Goal: Use online tool/utility: Utilize a website feature to perform a specific function

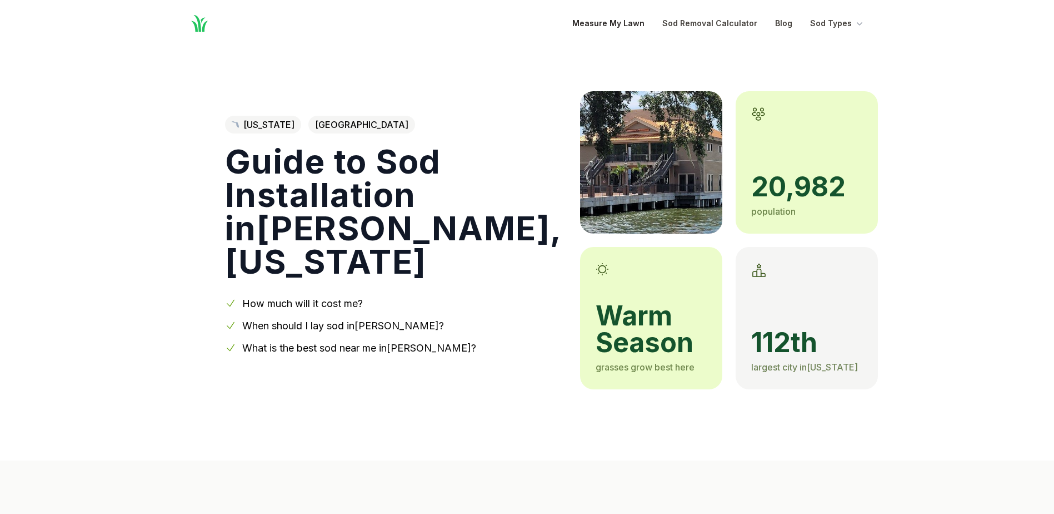
click at [628, 22] on link "Measure My Lawn" at bounding box center [608, 23] width 72 height 13
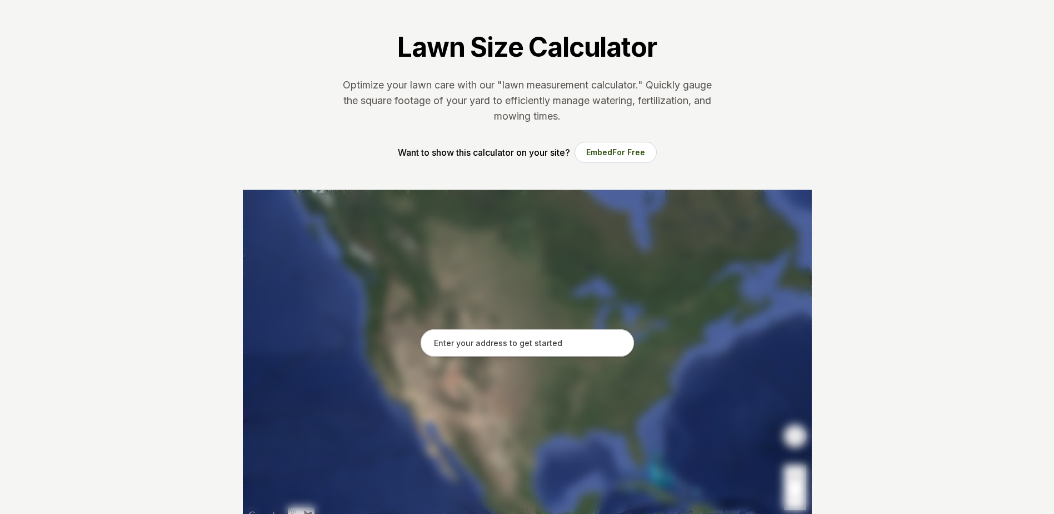
scroll to position [167, 0]
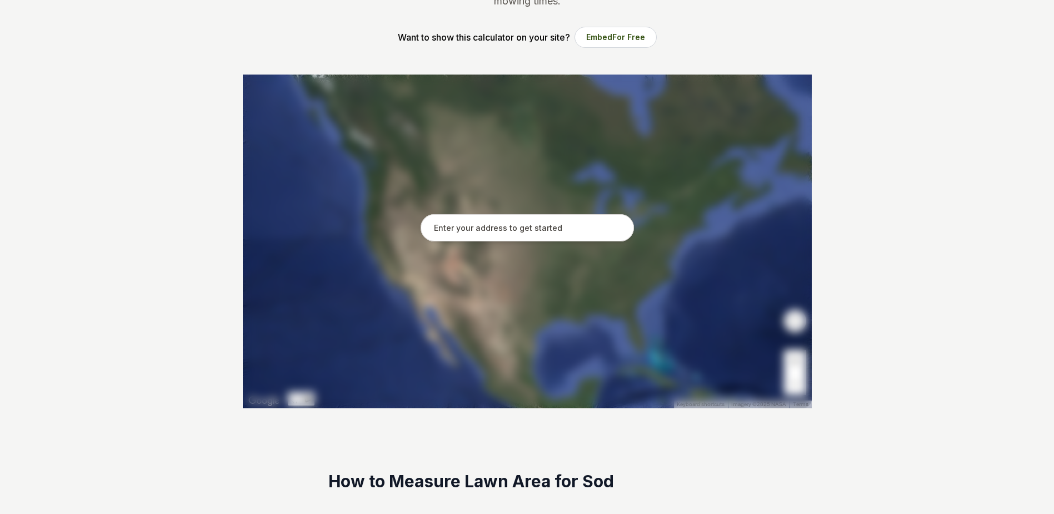
click at [504, 231] on input "text" at bounding box center [527, 228] width 213 height 28
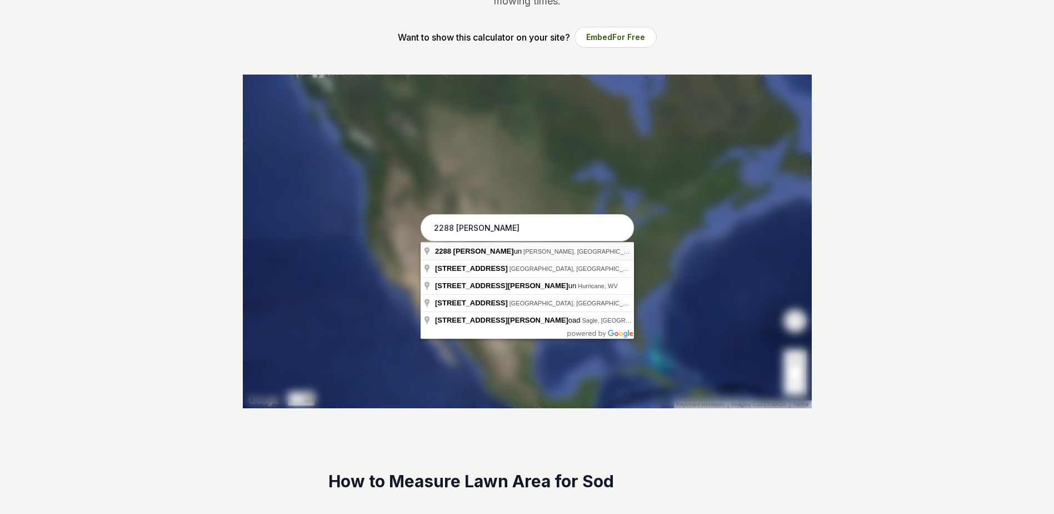
type input "[STREET_ADDRESS][PERSON_NAME]"
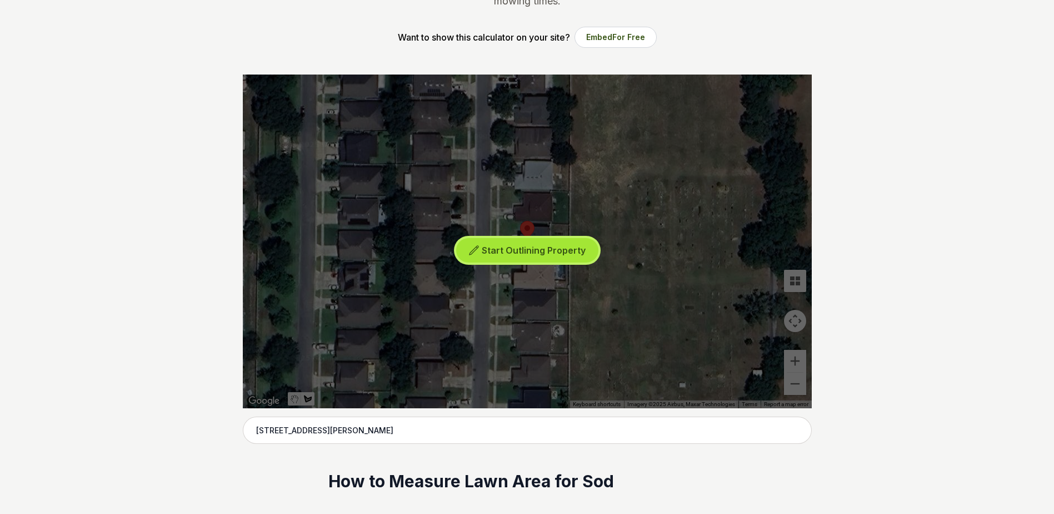
click at [520, 251] on span "Start Outlining Property" at bounding box center [534, 250] width 104 height 11
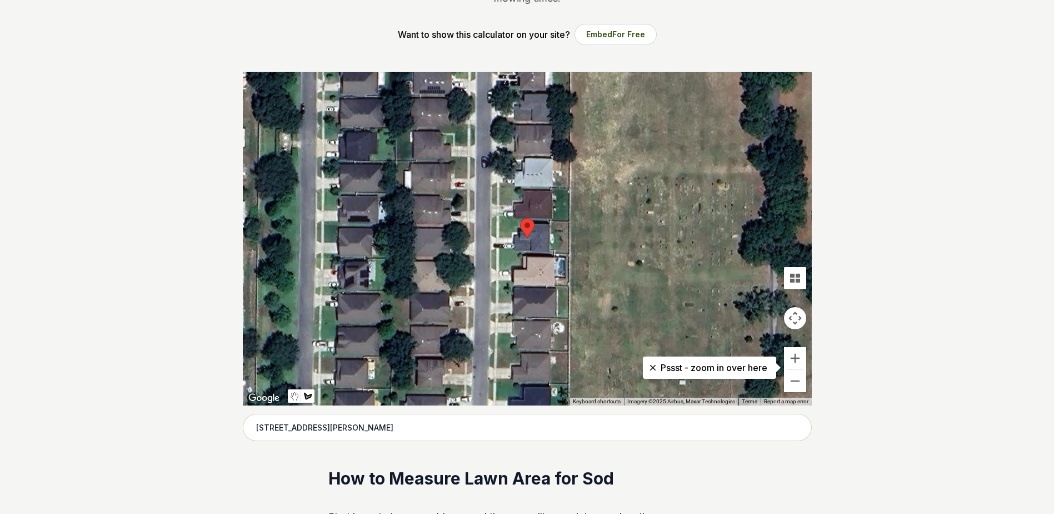
scroll to position [222, 0]
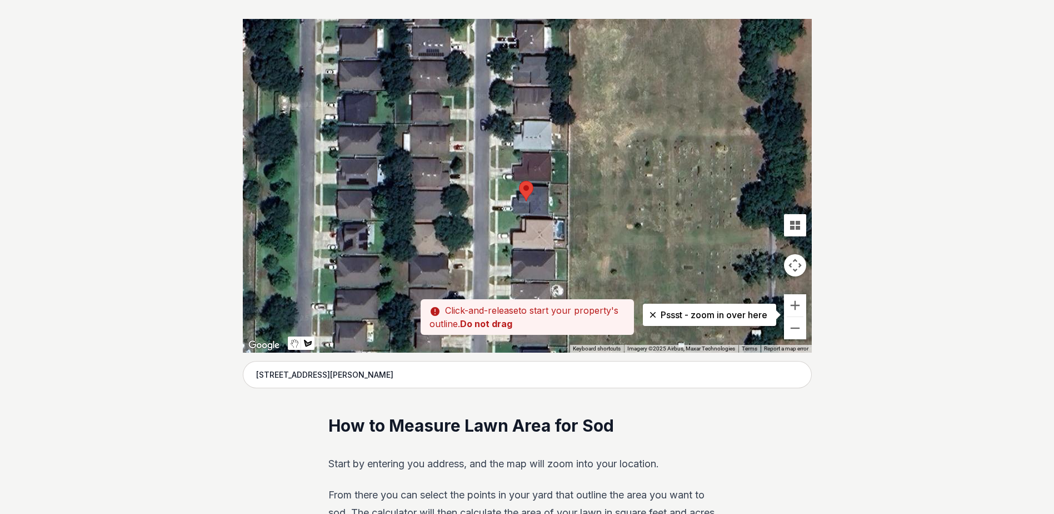
drag, startPoint x: 554, startPoint y: 170, endPoint x: 552, endPoint y: 187, distance: 16.7
click at [552, 187] on div at bounding box center [527, 185] width 569 height 333
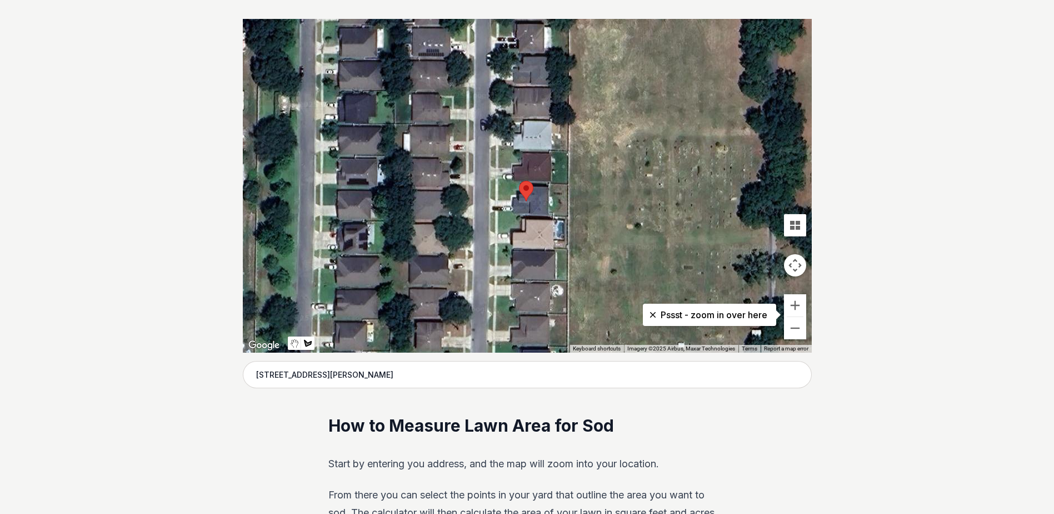
click at [552, 186] on div at bounding box center [527, 185] width 569 height 333
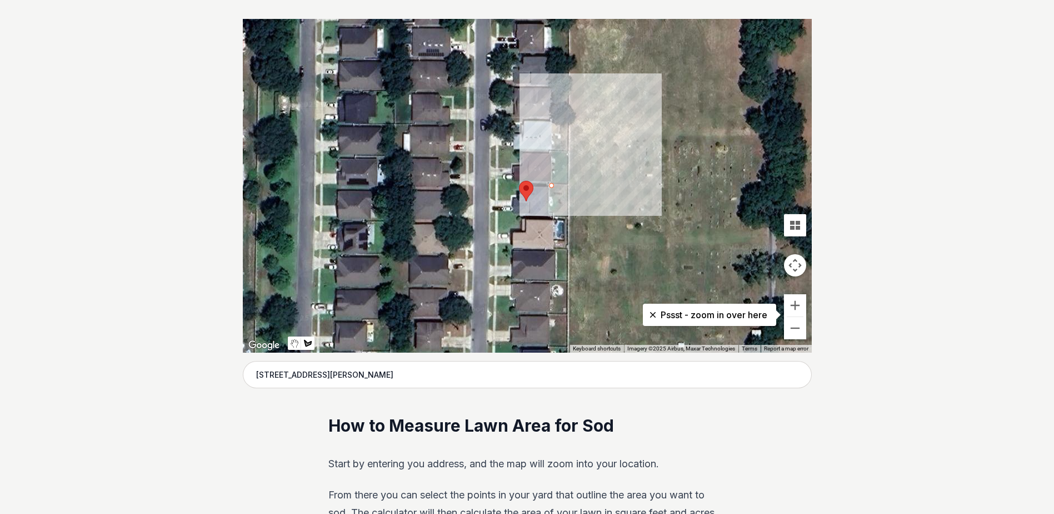
click at [568, 185] on div at bounding box center [527, 185] width 569 height 333
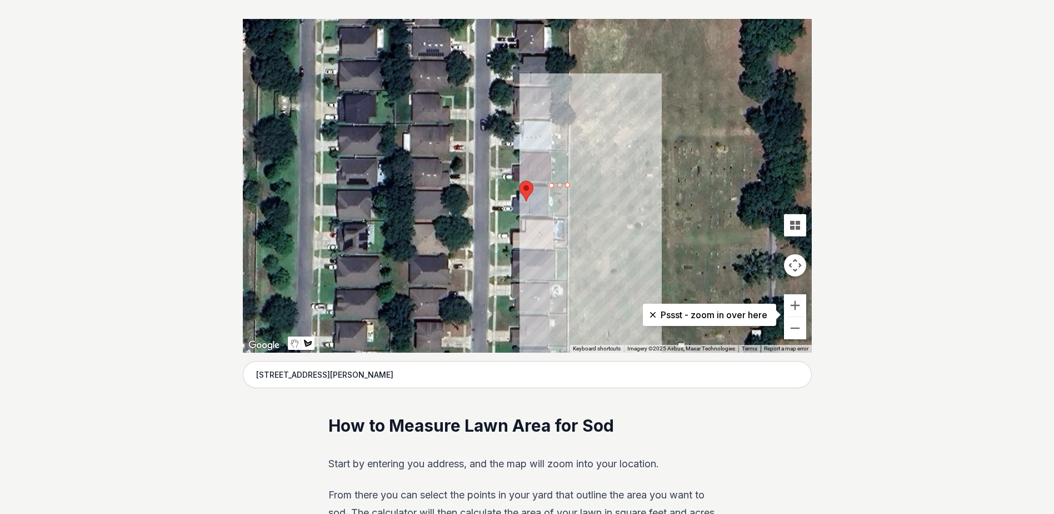
click at [569, 216] on div at bounding box center [527, 185] width 569 height 333
click at [555, 216] on div at bounding box center [527, 185] width 569 height 333
click at [555, 211] on div at bounding box center [527, 185] width 569 height 333
click at [550, 211] on div at bounding box center [527, 185] width 569 height 333
click at [550, 183] on div at bounding box center [527, 185] width 569 height 333
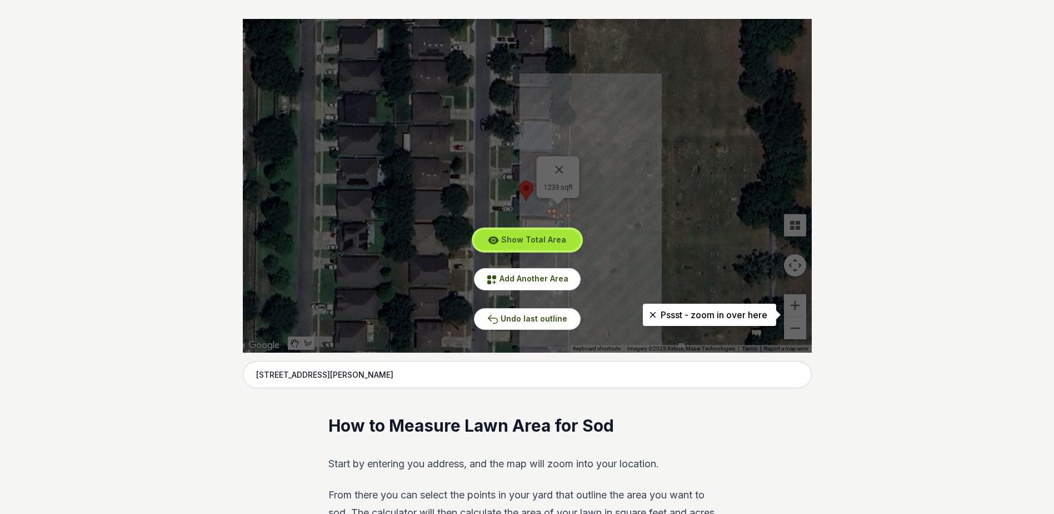
click at [522, 236] on span "Show Total Area" at bounding box center [533, 239] width 65 height 9
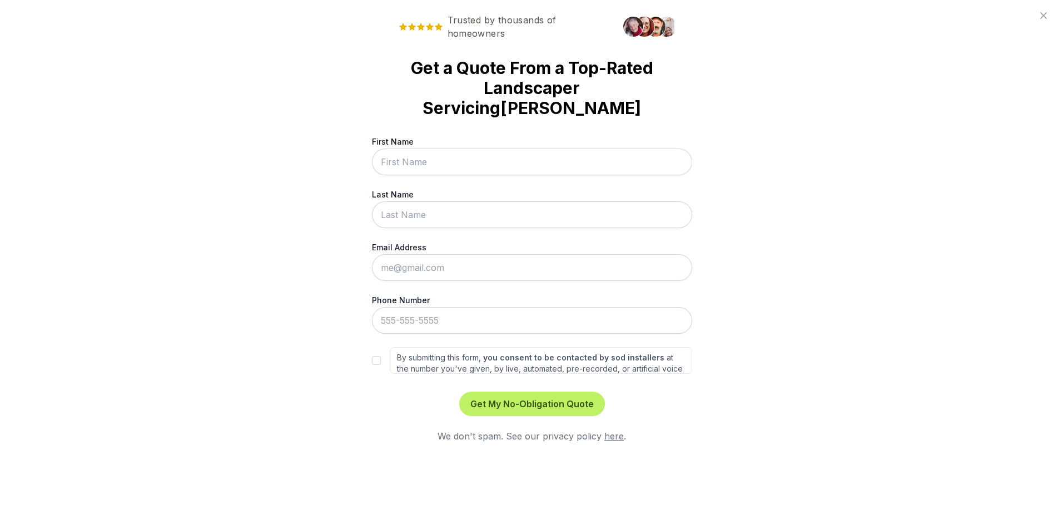
scroll to position [0, 0]
